Goal: Information Seeking & Learning: Learn about a topic

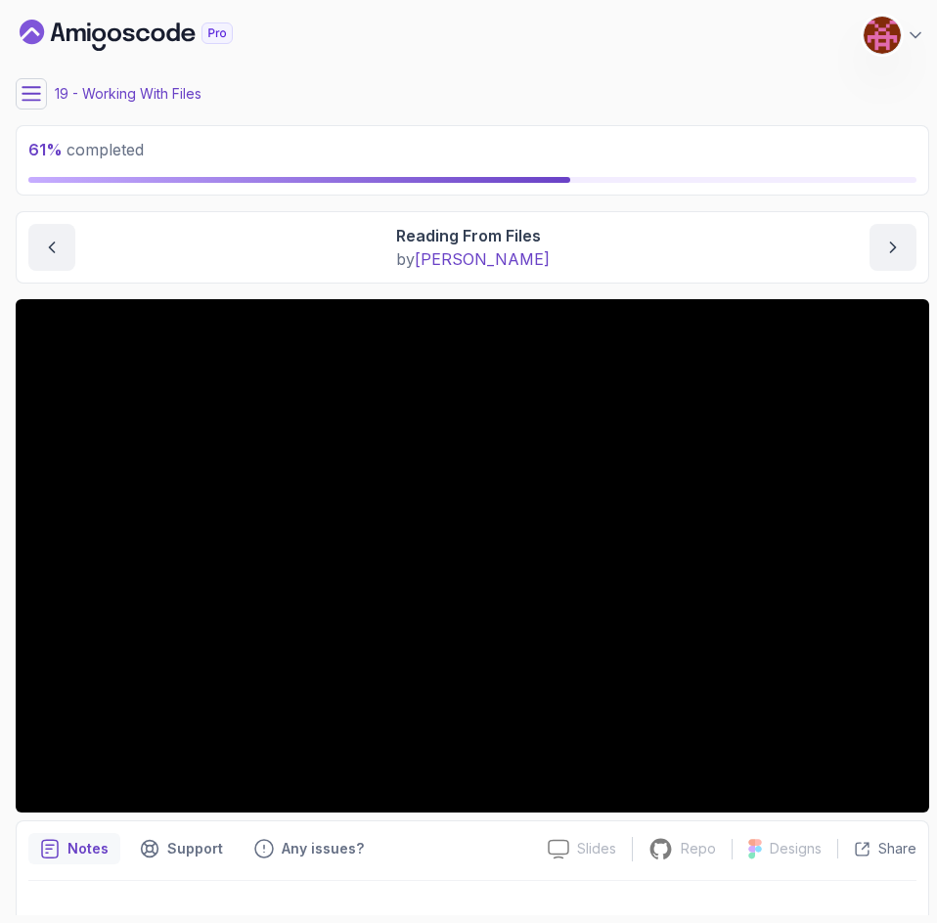
click at [374, 128] on div "61 % completed" at bounding box center [472, 160] width 913 height 70
click at [359, 93] on div "19 - Working With Files" at bounding box center [472, 93] width 913 height 31
click at [602, 78] on div "19 - Working With Files" at bounding box center [472, 93] width 913 height 31
click at [578, 106] on div "19 - Working With Files" at bounding box center [472, 93] width 913 height 31
click at [516, 110] on main "My Courses Java for Developers 1161 Points [PERSON_NAME] Technical Support 19 -…" at bounding box center [472, 462] width 913 height 908
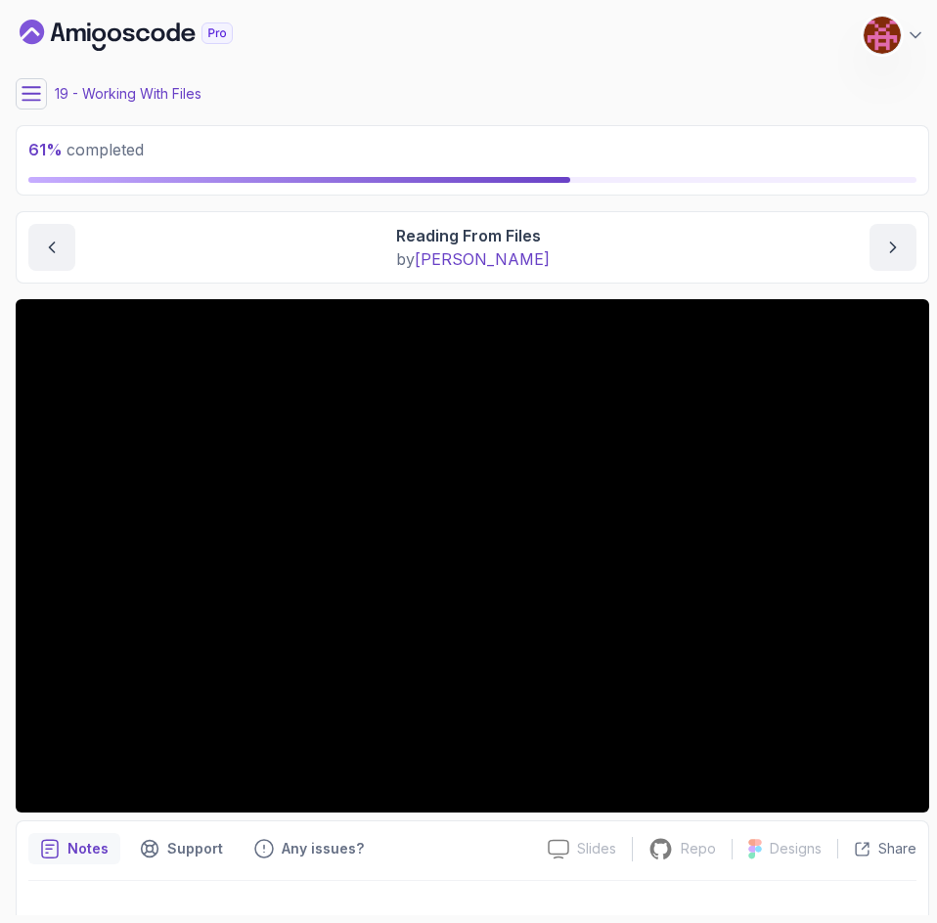
click at [440, 116] on main "My Courses Java for Developers 1161 Points [PERSON_NAME] Technical Support 19 -…" at bounding box center [472, 462] width 913 height 908
click at [438, 116] on main "My Courses Java for Developers 1161 Points [PERSON_NAME] Technical Support 19 -…" at bounding box center [472, 462] width 913 height 908
click at [409, 143] on p "61 % completed" at bounding box center [472, 149] width 888 height 23
click at [389, 134] on div "61 % completed" at bounding box center [472, 160] width 913 height 70
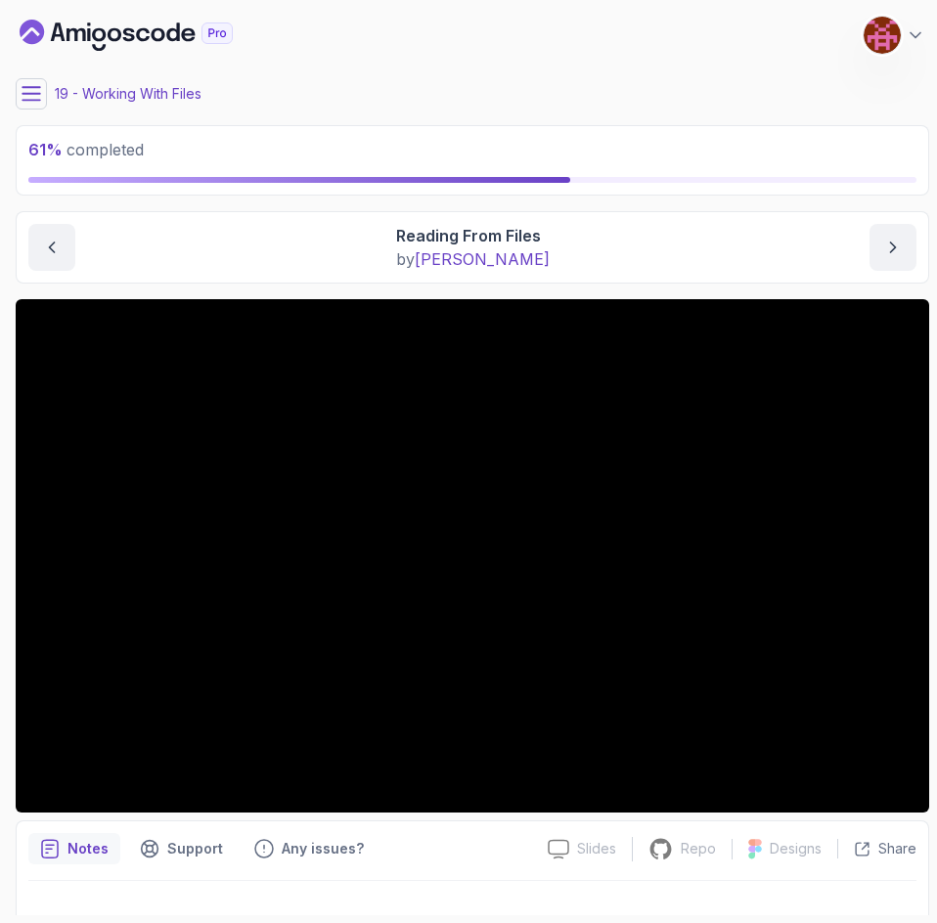
click at [389, 134] on div "61 % completed" at bounding box center [472, 160] width 913 height 70
click at [376, 136] on div "61 % completed" at bounding box center [472, 160] width 913 height 70
click at [376, 133] on div "61 % completed" at bounding box center [472, 160] width 913 height 70
